Goal: Task Accomplishment & Management: Manage account settings

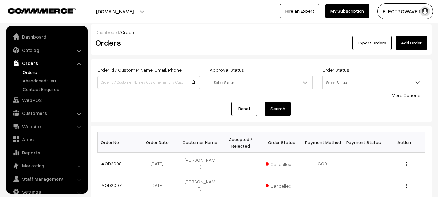
scroll to position [10, 0]
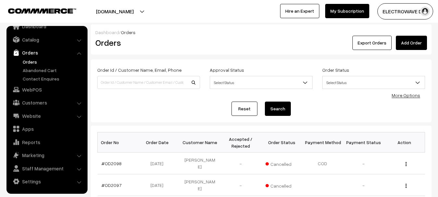
click at [137, 11] on button "[DOMAIN_NAME]" at bounding box center [114, 11] width 83 height 16
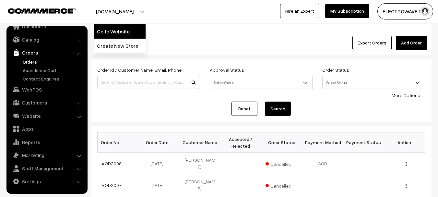
click at [128, 30] on link "Go to Website" at bounding box center [120, 31] width 52 height 14
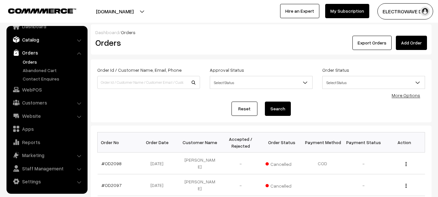
click at [34, 43] on link "Catalog" at bounding box center [46, 40] width 77 height 12
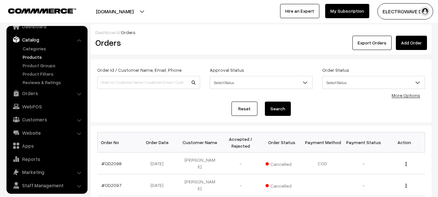
click at [29, 58] on link "Products" at bounding box center [53, 57] width 64 height 7
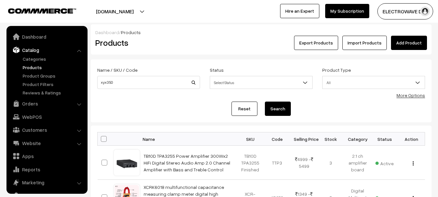
scroll to position [18, 0]
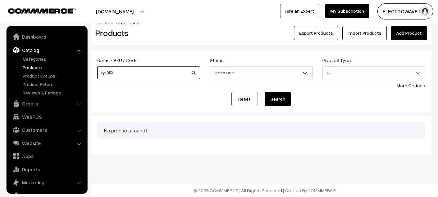
scroll to position [18, 0]
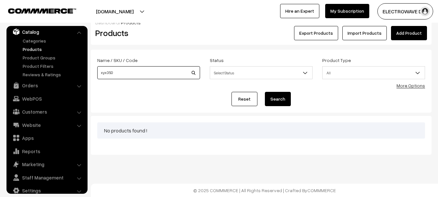
paste input "XY-S350H"
type input "XY-S350H"
click at [265, 92] on button "Search" at bounding box center [278, 99] width 26 height 14
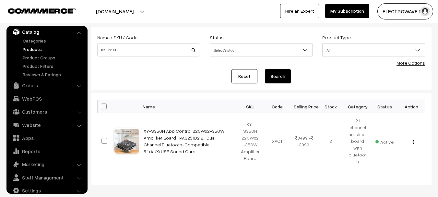
scroll to position [32, 0]
click at [414, 139] on button "button" at bounding box center [414, 141] width 2 height 5
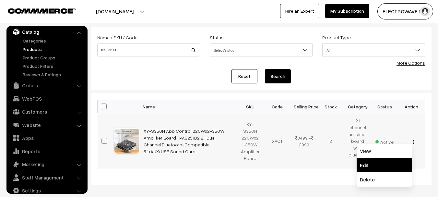
click at [361, 162] on link "Edit" at bounding box center [384, 165] width 55 height 14
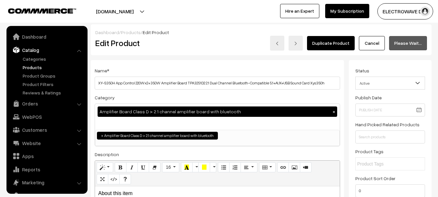
scroll to position [18, 0]
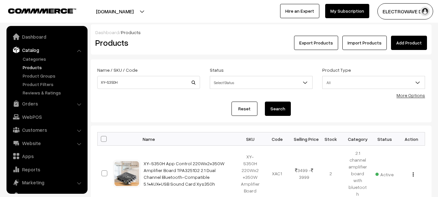
scroll to position [18, 0]
